Goal: Task Accomplishment & Management: Manage account settings

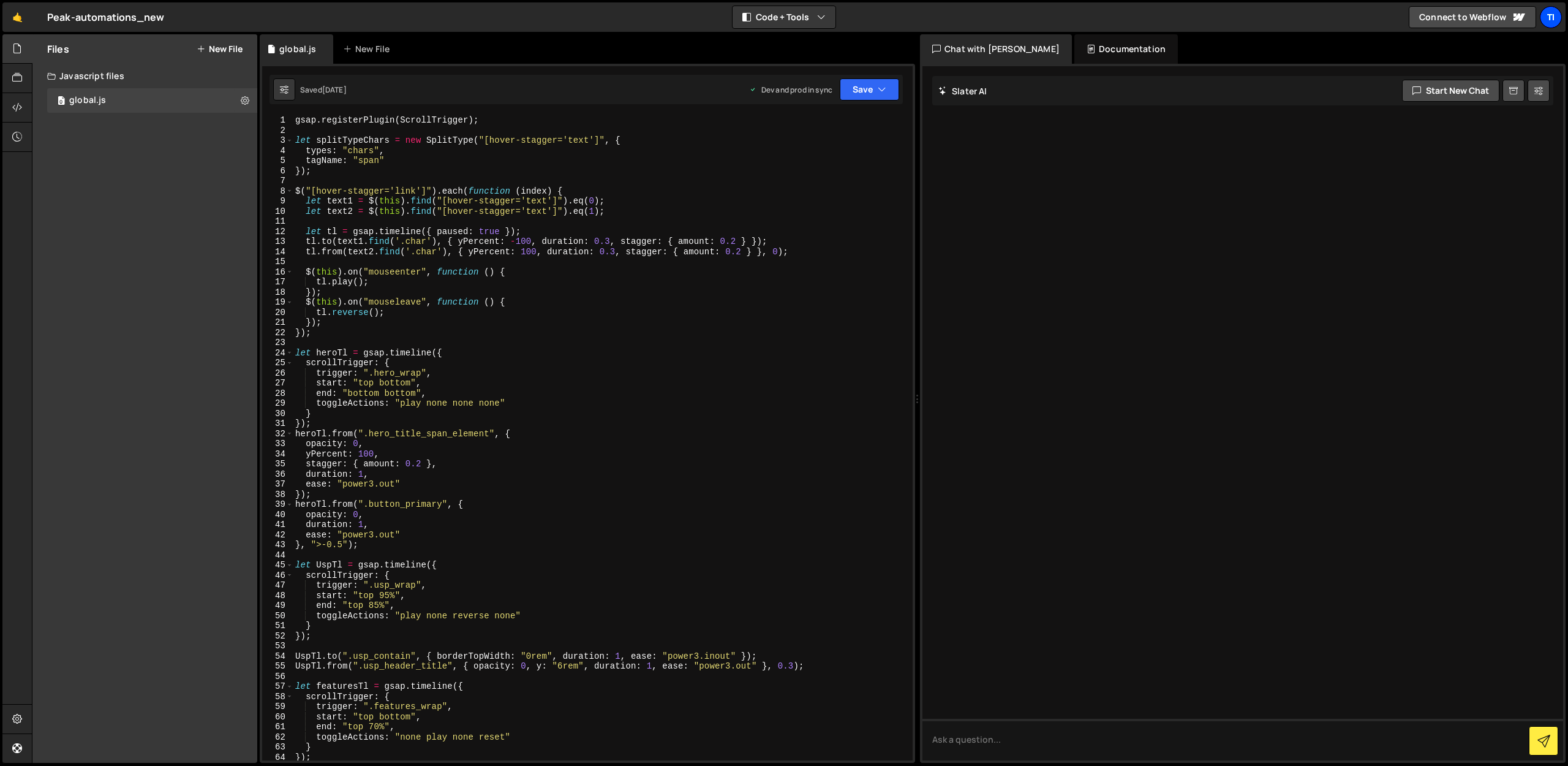
click at [1555, 18] on div "Ti" at bounding box center [1551, 17] width 22 height 22
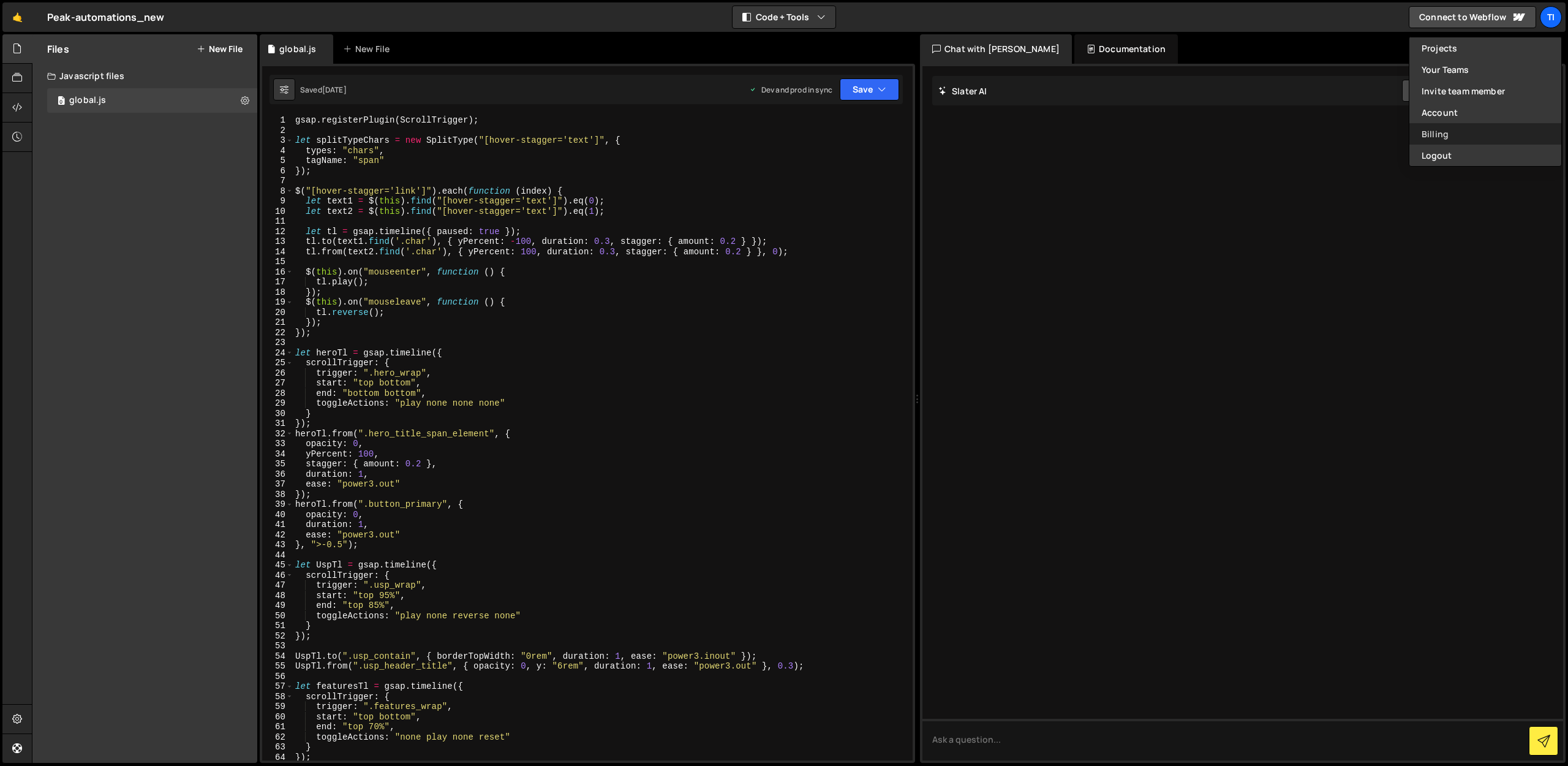
click at [1426, 140] on link "Billing" at bounding box center [1485, 133] width 152 height 22
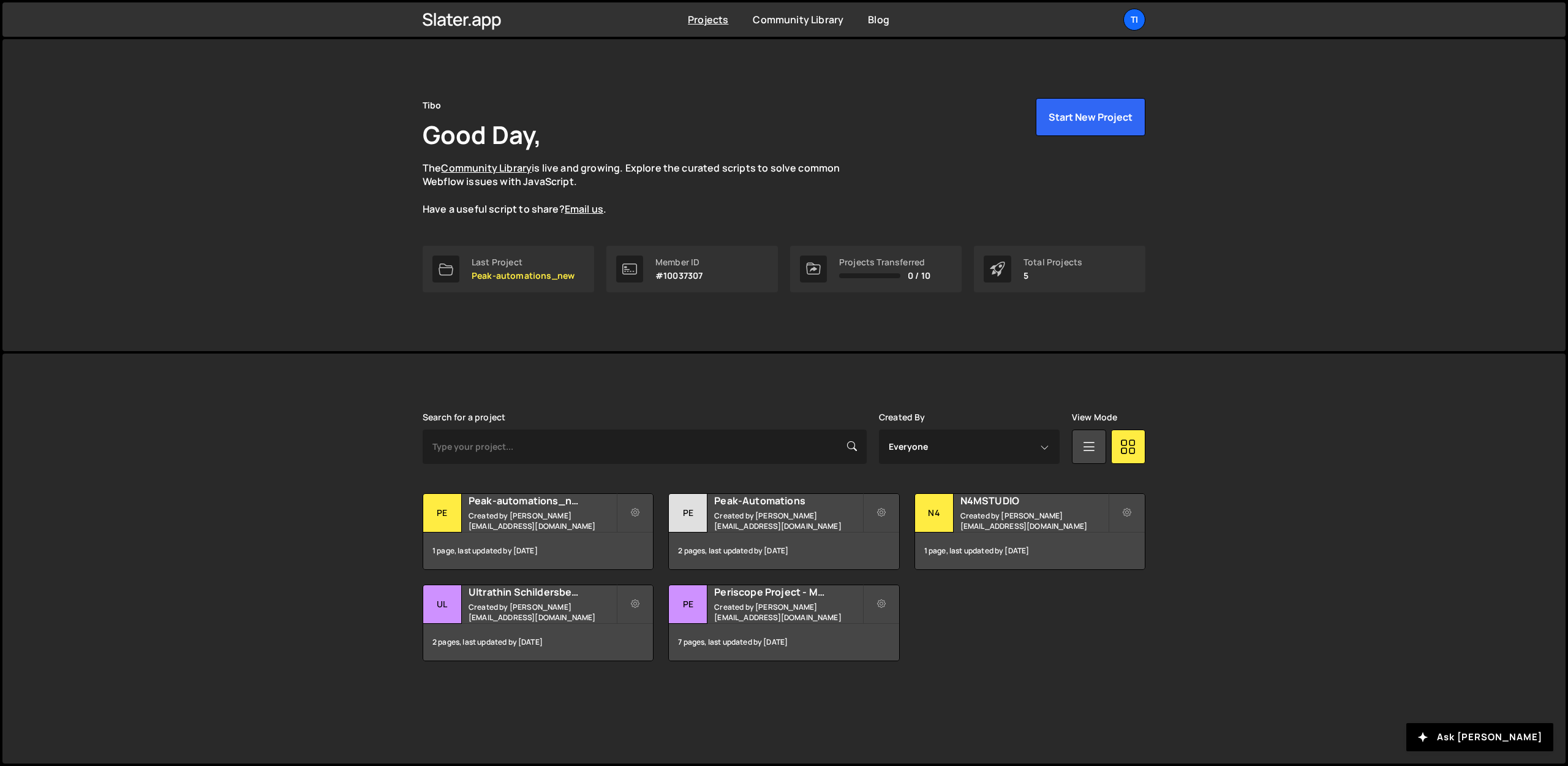
click at [136, 307] on div "Tibo Good Day, The Community Library is live and growing. Explore the curated s…" at bounding box center [784, 195] width 1563 height 312
click at [1102, 18] on ul "Ti Projects Your Teams Invite team member Account Billing Logout" at bounding box center [1105, 19] width 80 height 22
click at [1141, 17] on div "Ti" at bounding box center [1134, 19] width 22 height 22
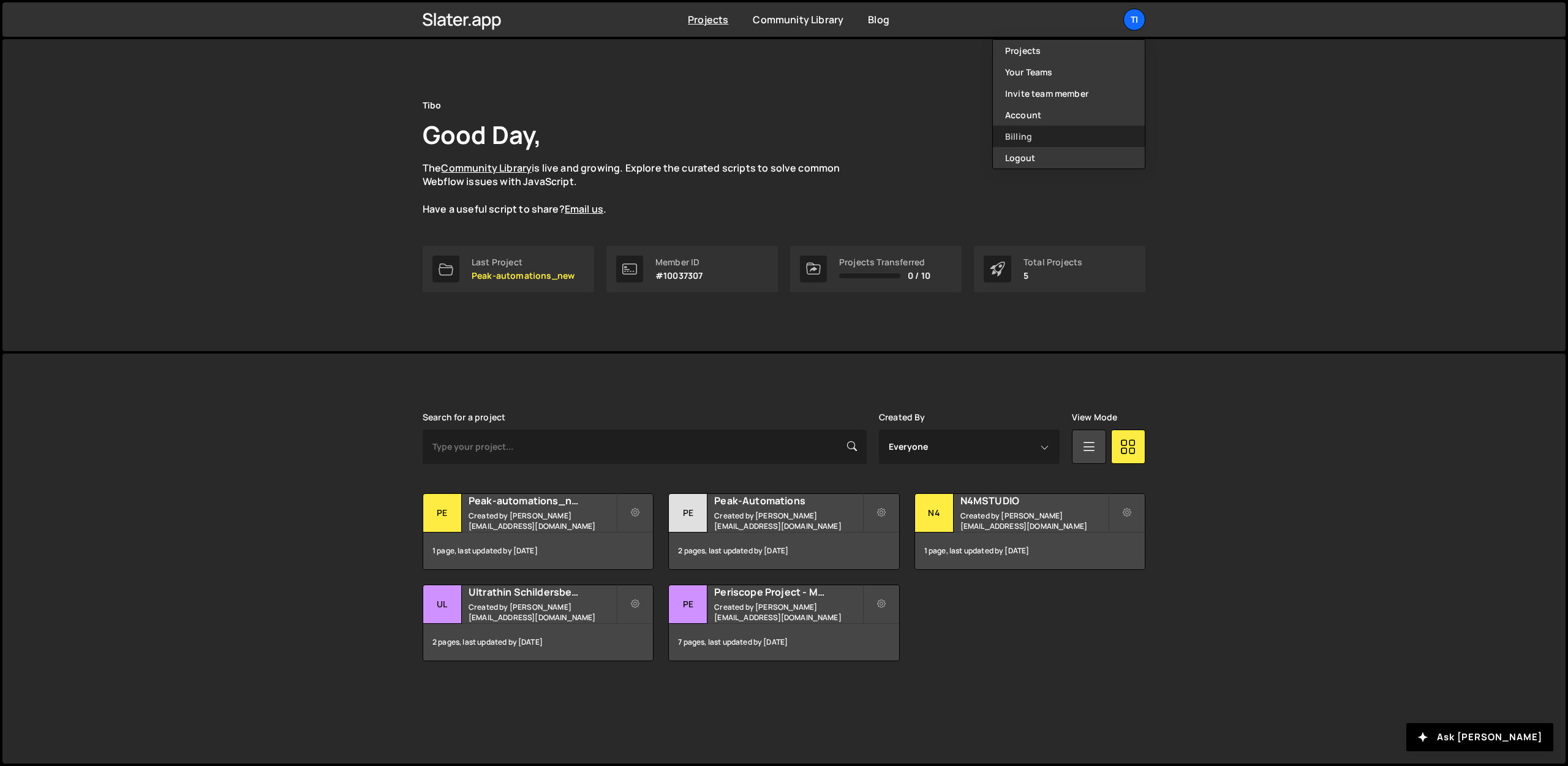
click at [1038, 136] on link "Billing" at bounding box center [1069, 136] width 152 height 22
